Goal: Task Accomplishment & Management: Use online tool/utility

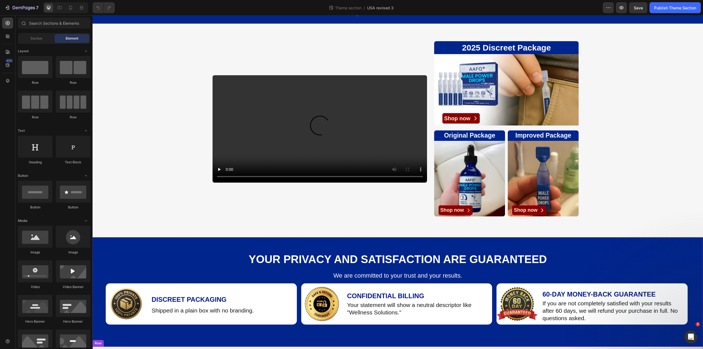
scroll to position [25, 0]
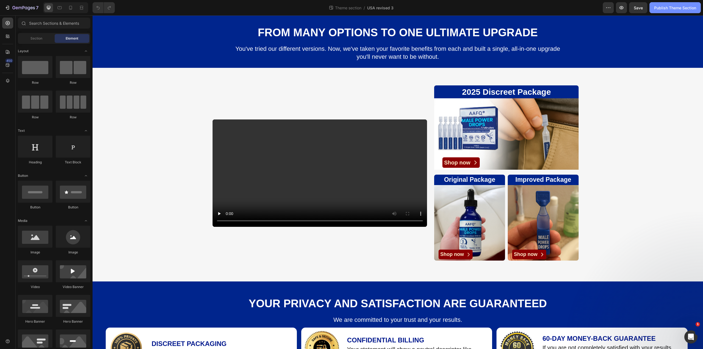
click at [666, 4] on button "Publish Theme Section" at bounding box center [674, 7] width 51 height 11
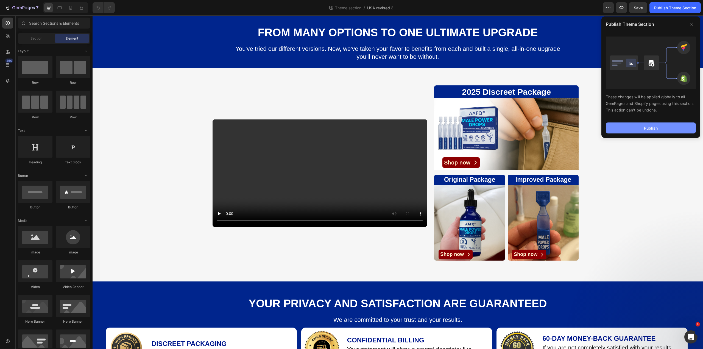
click at [659, 132] on button "Publish" at bounding box center [651, 127] width 90 height 11
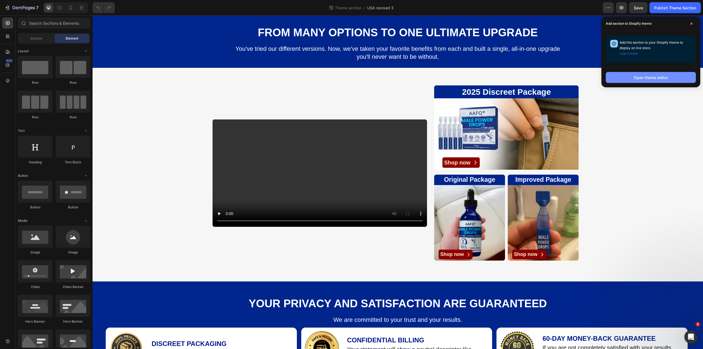
click at [609, 74] on button "Open theme editor" at bounding box center [651, 77] width 90 height 11
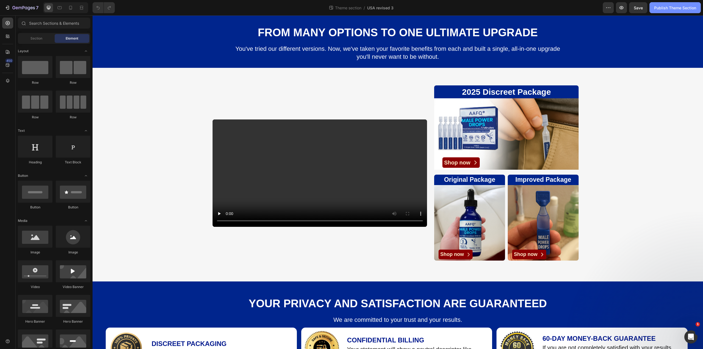
click at [666, 7] on div "Publish Theme Section" at bounding box center [675, 8] width 42 height 6
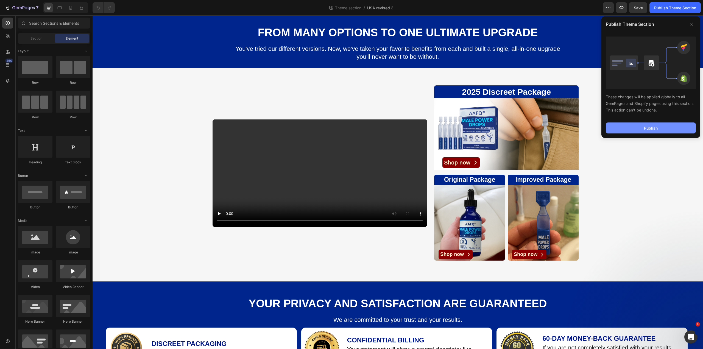
click at [622, 128] on button "Publish" at bounding box center [651, 127] width 90 height 11
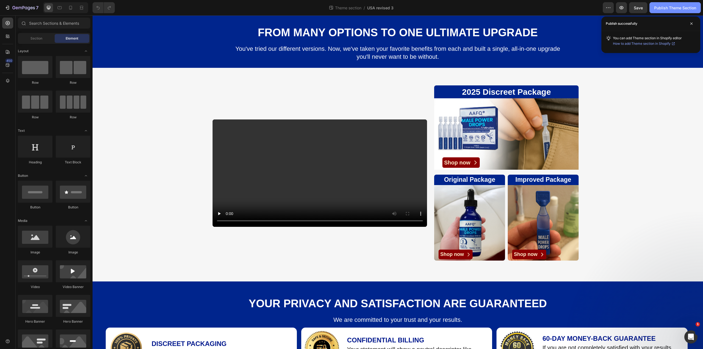
click at [653, 7] on button "Publish Theme Section" at bounding box center [674, 7] width 51 height 11
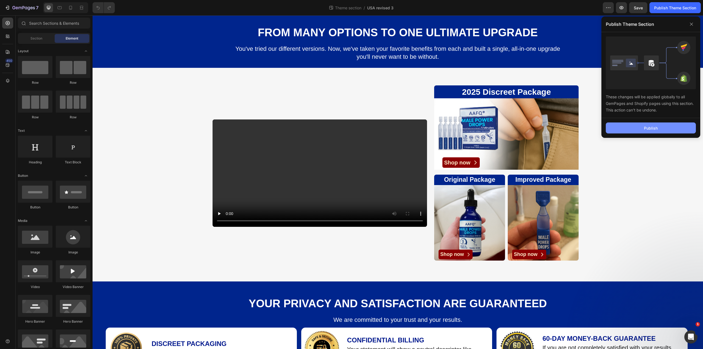
click at [642, 131] on button "Publish" at bounding box center [651, 127] width 90 height 11
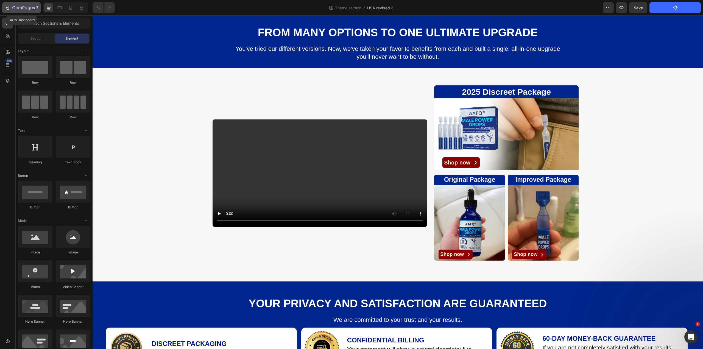
click at [7, 8] on icon "button" at bounding box center [7, 7] width 5 height 5
